Goal: Check status

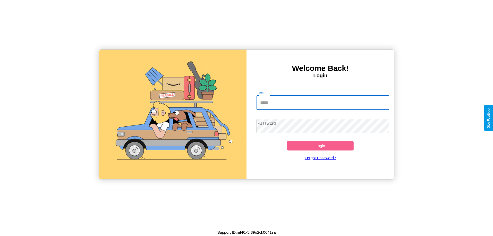
click at [323, 102] on input "Email" at bounding box center [323, 103] width 133 height 14
type input "**********"
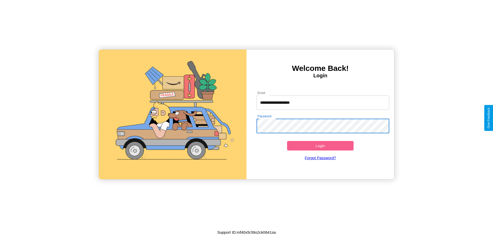
click at [320, 146] on button "Login" at bounding box center [320, 146] width 67 height 10
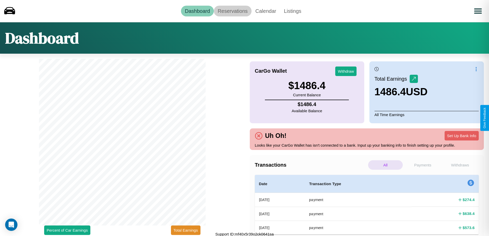
click at [233, 11] on link "Reservations" at bounding box center [233, 11] width 38 height 11
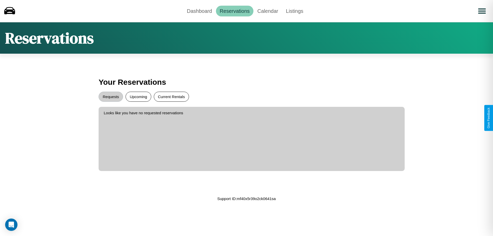
click at [171, 97] on button "Current Rentals" at bounding box center [171, 97] width 35 height 10
click at [111, 97] on button "Requests" at bounding box center [111, 97] width 24 height 10
